Goal: Find specific page/section: Find specific page/section

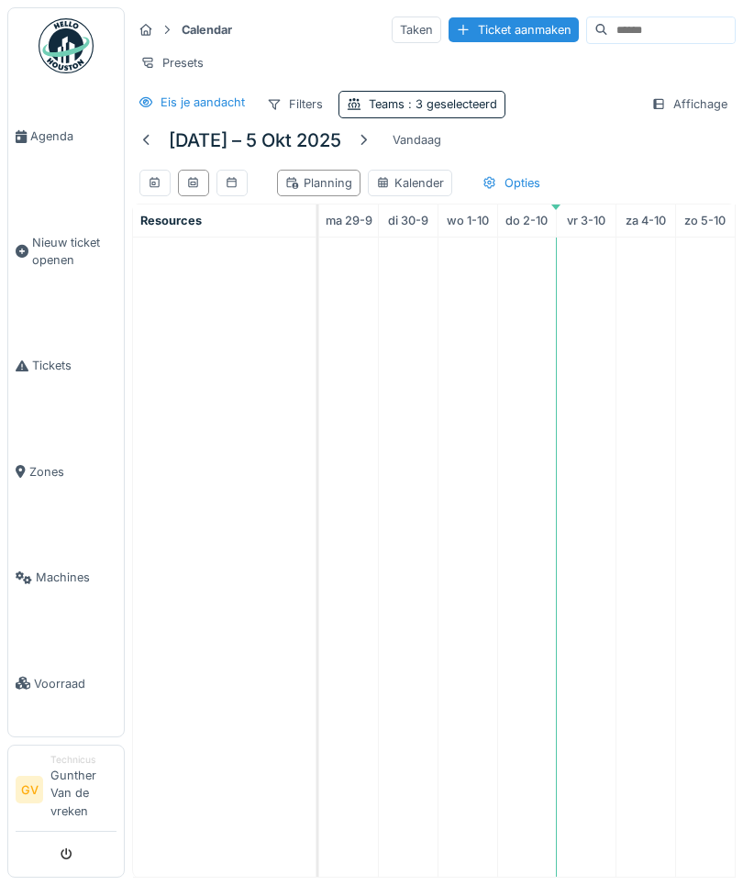
click at [368, 150] on div at bounding box center [363, 140] width 29 height 25
click at [53, 145] on span "Agenda" at bounding box center [73, 136] width 86 height 17
click at [362, 136] on div at bounding box center [363, 139] width 15 height 17
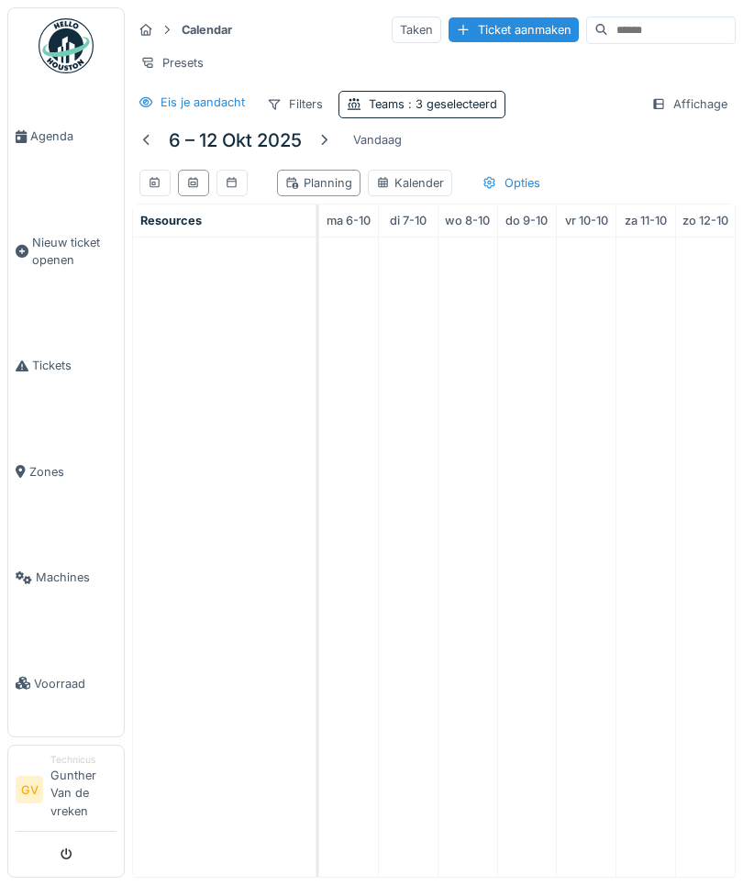
click at [363, 133] on div "Vandaag" at bounding box center [377, 140] width 63 height 25
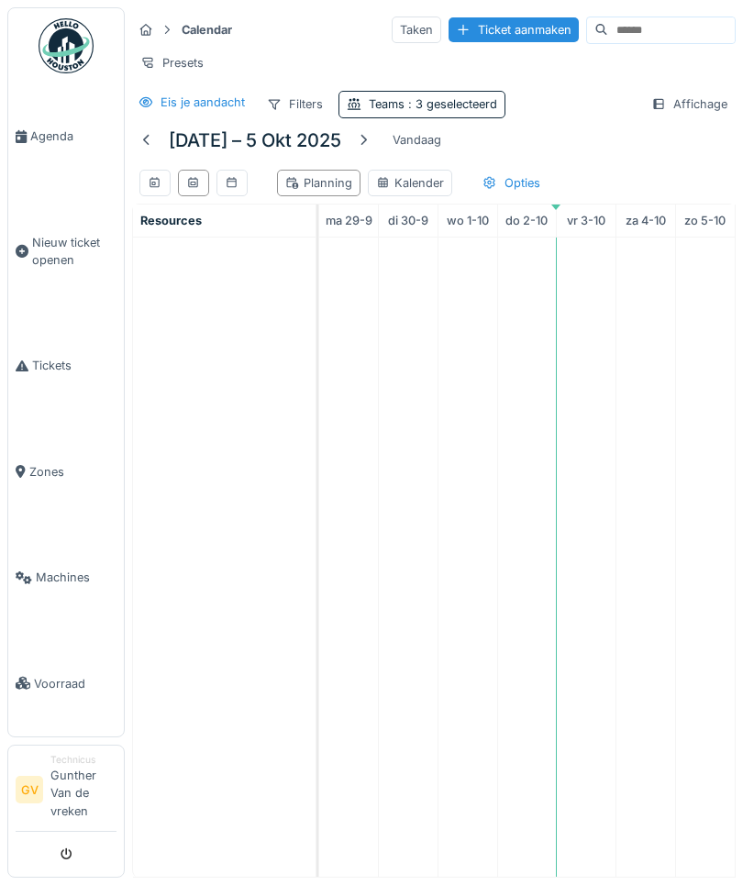
click at [370, 139] on div at bounding box center [363, 139] width 15 height 17
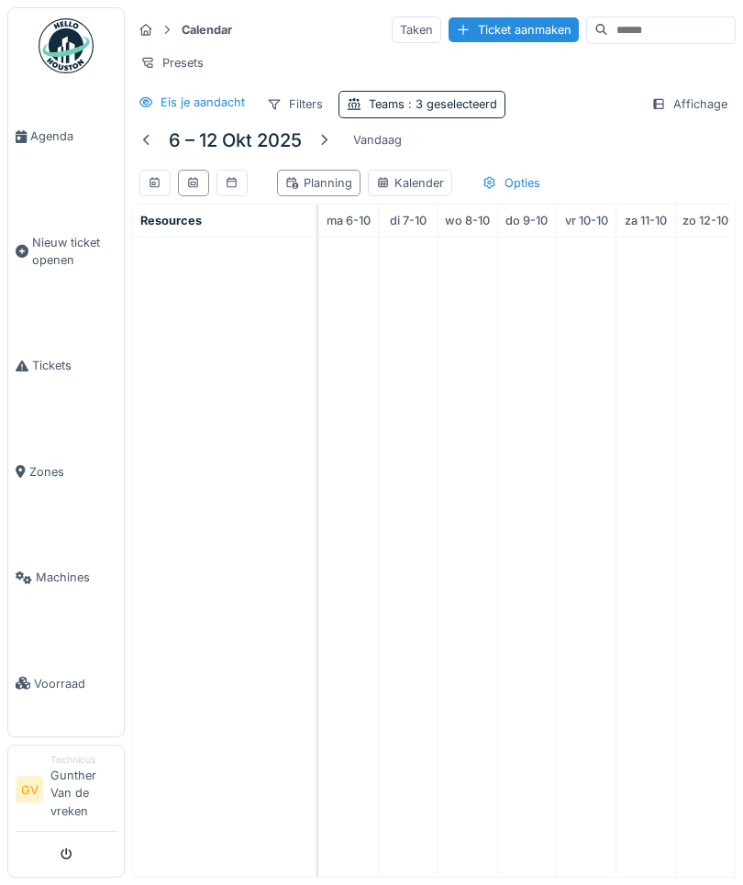
click at [44, 145] on span "Agenda" at bounding box center [73, 136] width 86 height 17
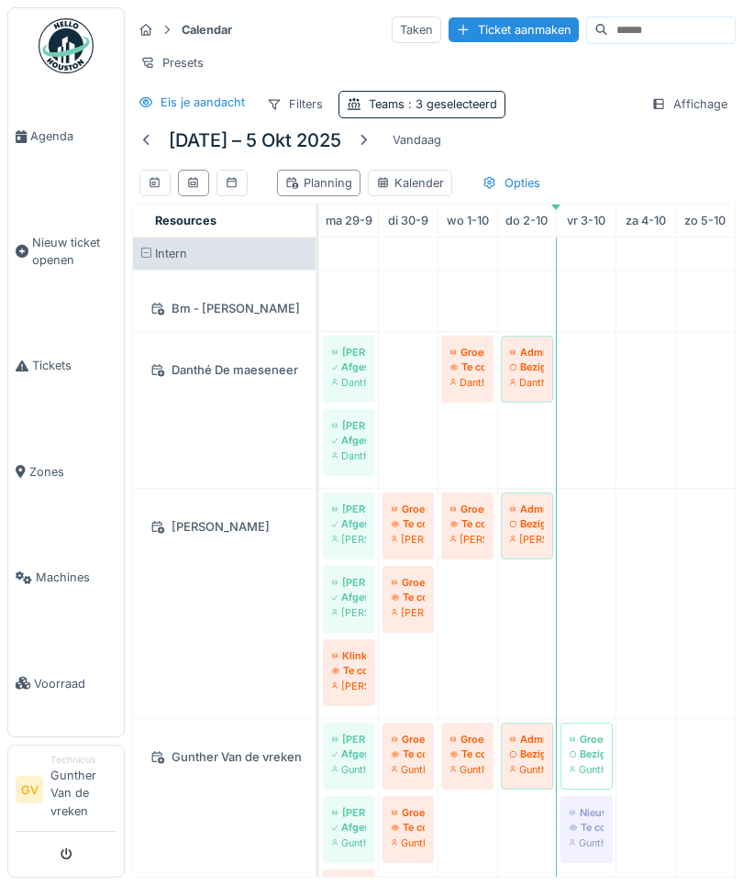
click at [367, 142] on div at bounding box center [363, 139] width 15 height 17
